Goal: Information Seeking & Learning: Compare options

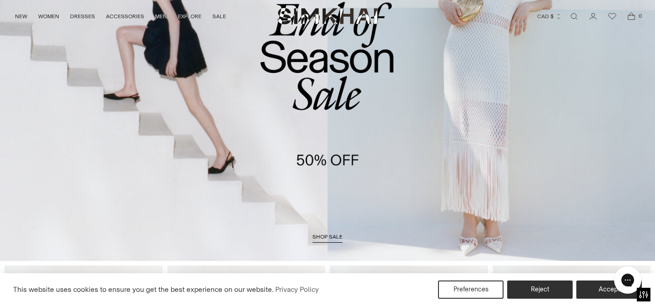
click at [331, 239] on span "shop sale" at bounding box center [328, 236] width 30 height 6
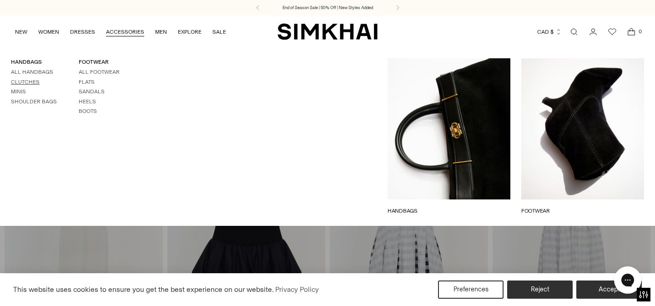
click at [30, 83] on link "Clutches" at bounding box center [25, 82] width 29 height 6
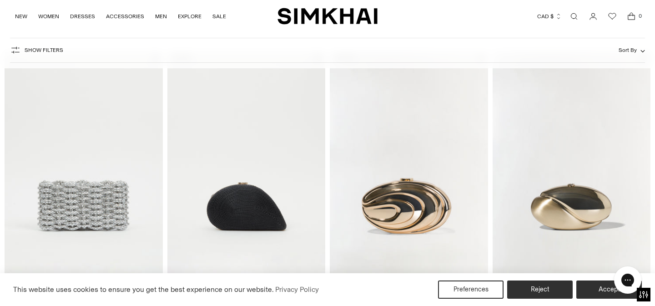
scroll to position [76, 0]
click at [0, 0] on img "Morgan Woven Rhinestone Clutch" at bounding box center [0, 0] width 0 height 0
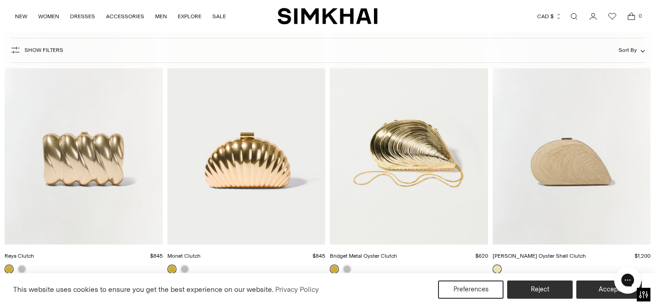
scroll to position [448, 0]
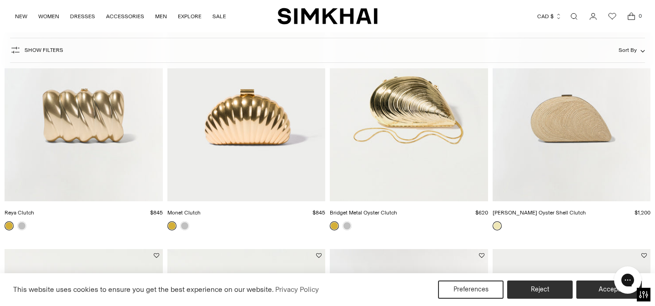
click at [0, 0] on img "Monet Clutch" at bounding box center [0, 0] width 0 height 0
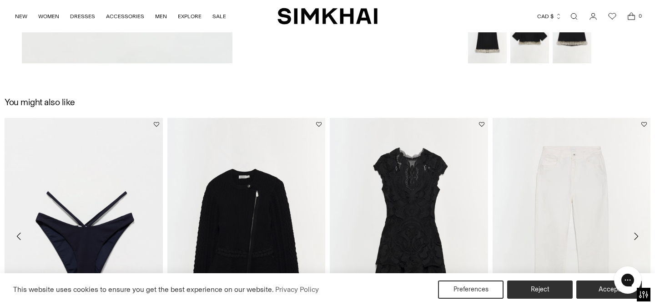
scroll to position [638, 0]
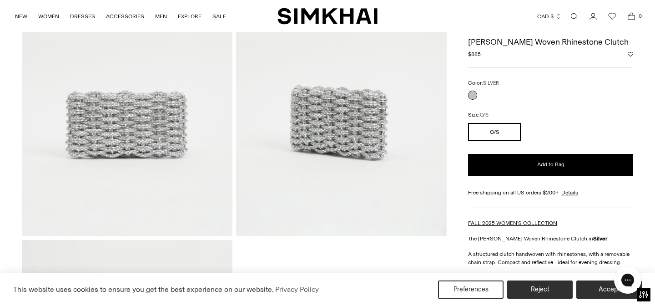
scroll to position [94, 0]
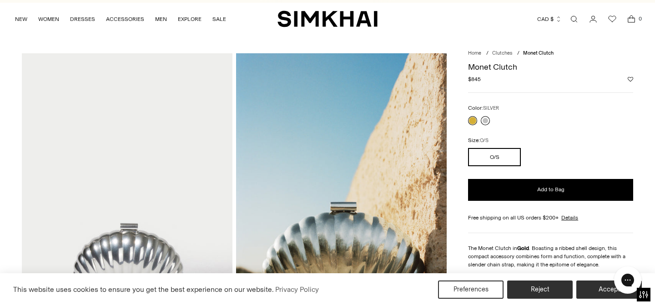
click at [485, 116] on link at bounding box center [485, 120] width 9 height 9
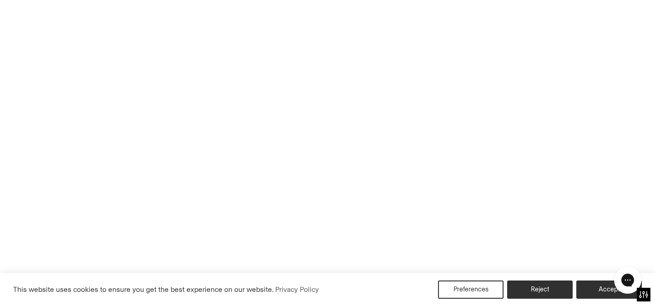
scroll to position [141, 0]
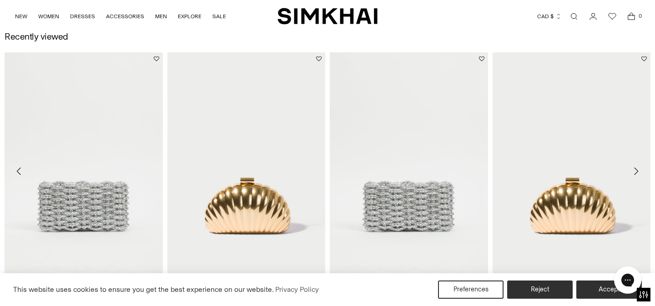
scroll to position [1025, 0]
